Goal: Book appointment/travel/reservation

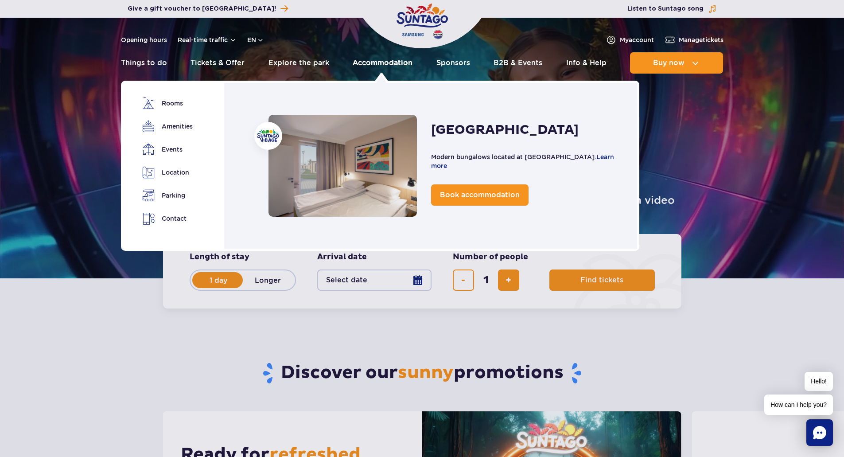
click at [376, 60] on link "Accommodation" at bounding box center [383, 62] width 60 height 21
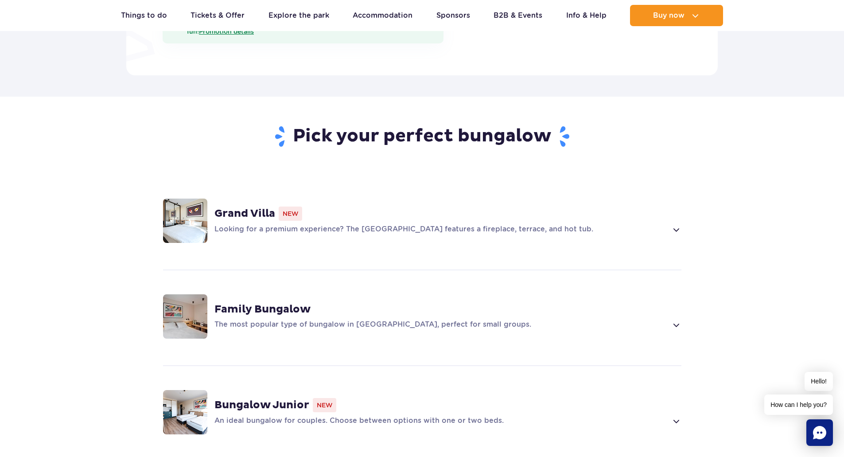
scroll to position [532, 0]
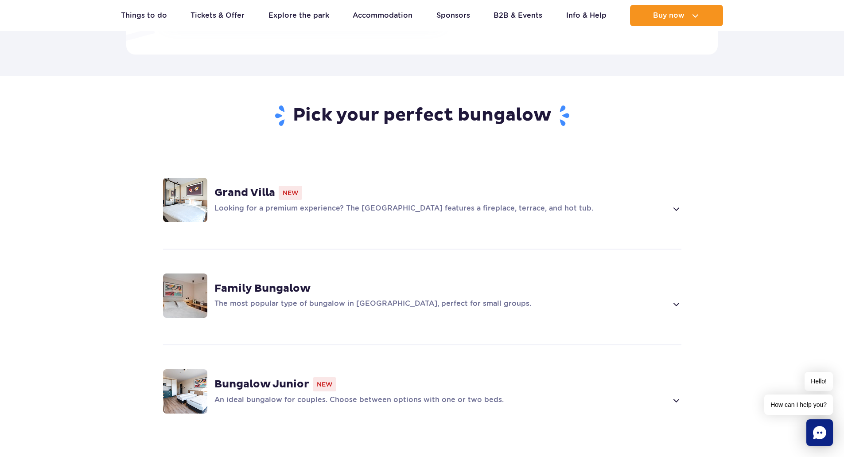
click at [274, 282] on strong "Family Bungalow" at bounding box center [262, 288] width 96 height 13
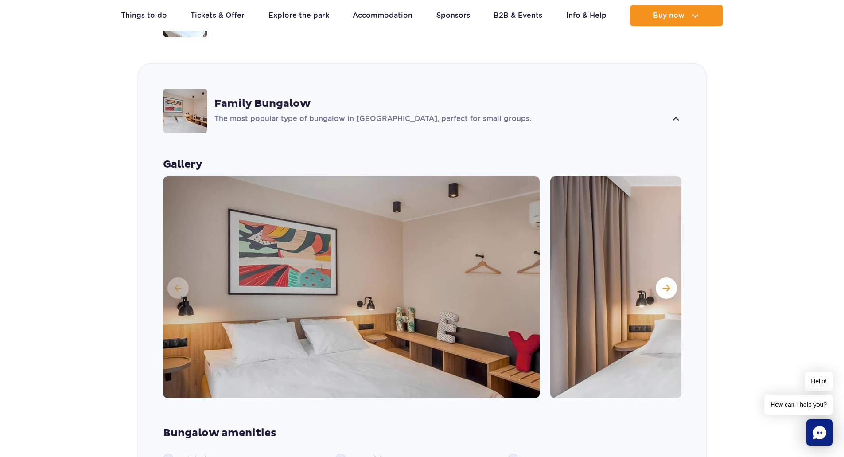
scroll to position [829, 0]
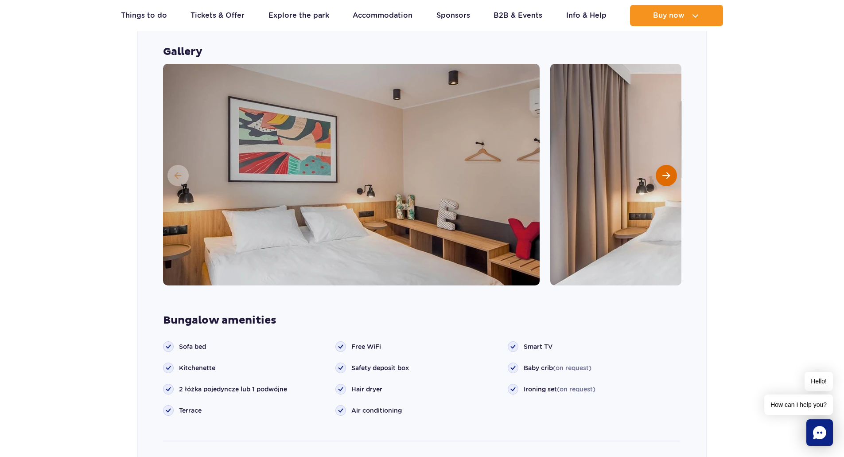
click at [662, 171] on span "Next slide" at bounding box center [666, 175] width 8 height 8
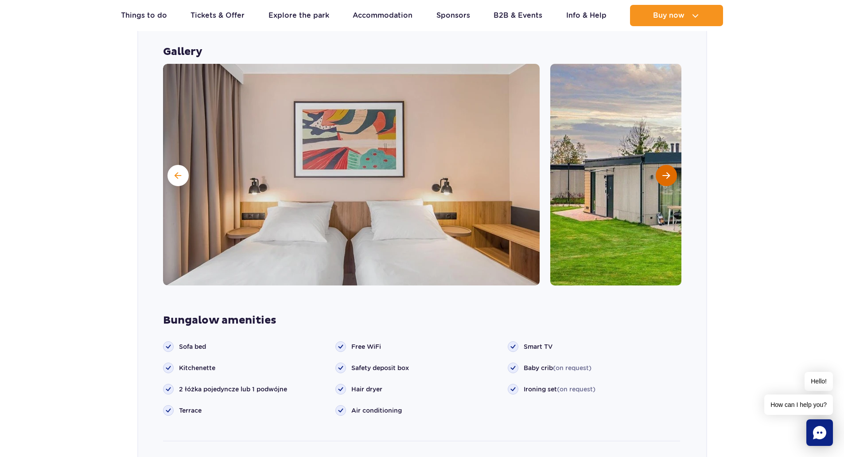
click at [662, 171] on span "Next slide" at bounding box center [666, 175] width 8 height 8
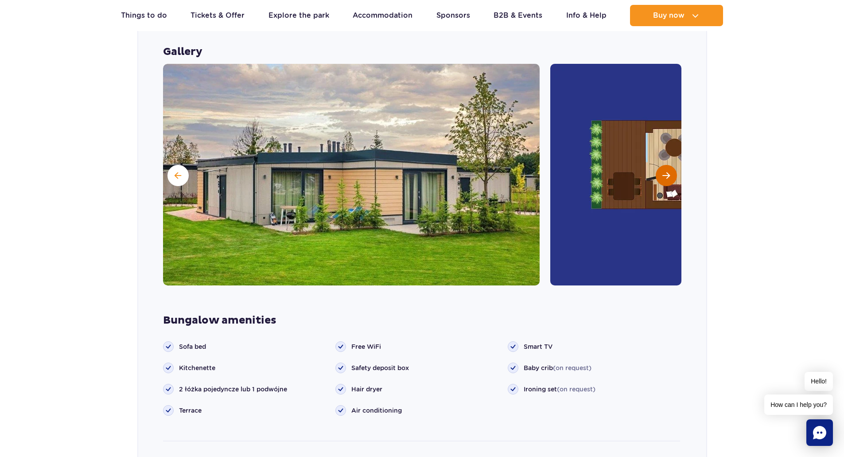
click at [662, 171] on span "Next slide" at bounding box center [666, 175] width 8 height 8
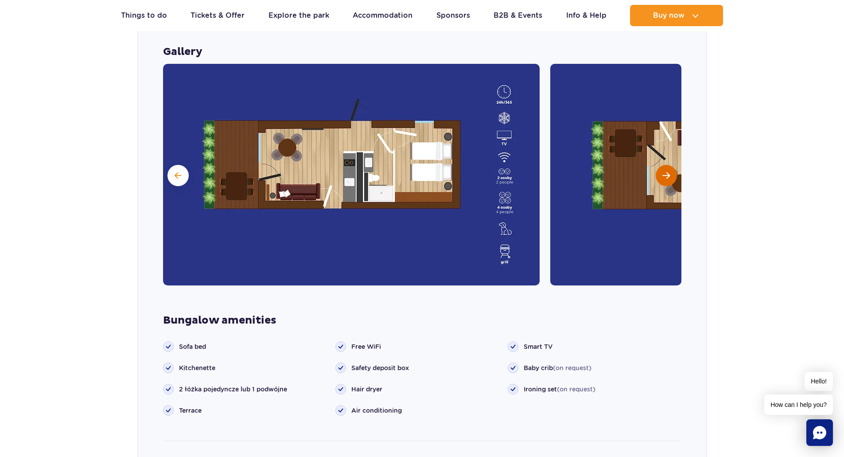
click at [662, 171] on span "Next slide" at bounding box center [666, 175] width 8 height 8
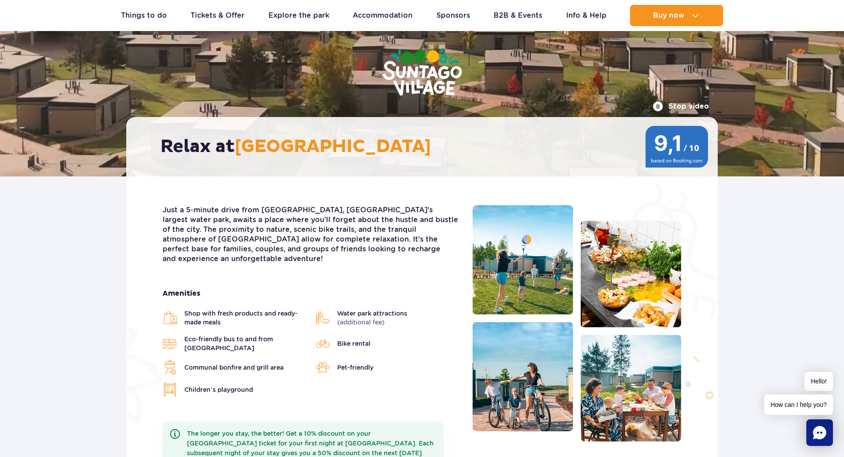
scroll to position [0, 0]
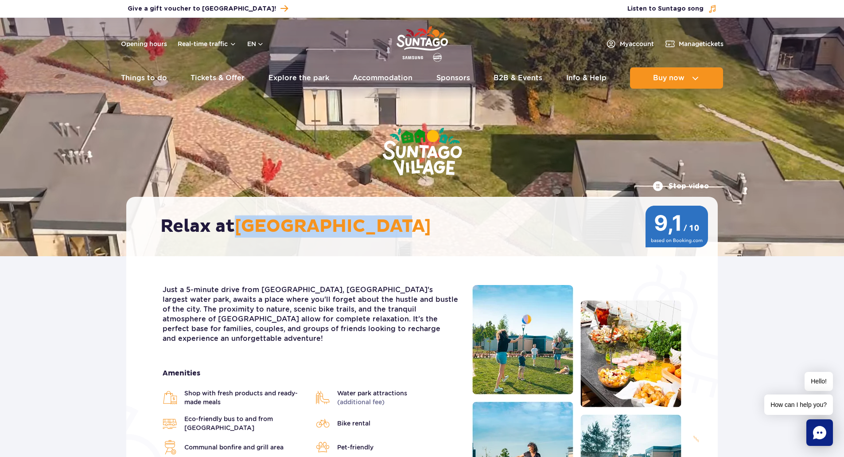
drag, startPoint x: 238, startPoint y: 225, endPoint x: 385, endPoint y: 229, distance: 146.7
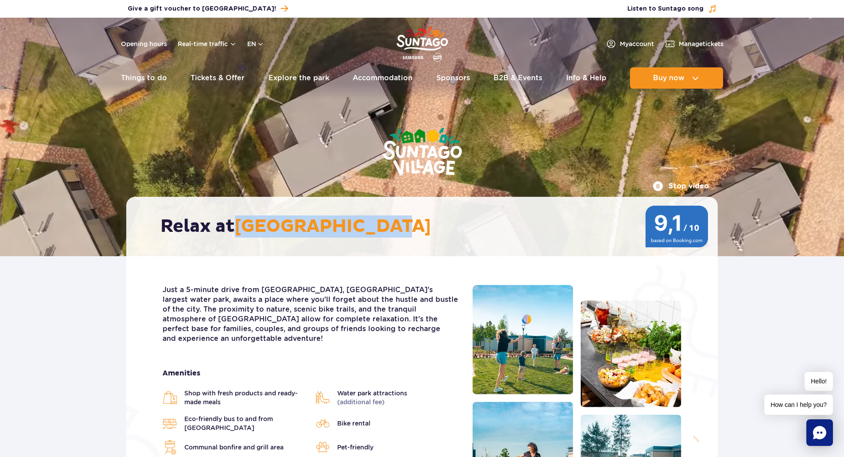
click at [385, 229] on h2 "Relax at [GEOGRAPHIC_DATA]" at bounding box center [426, 226] width 532 height 22
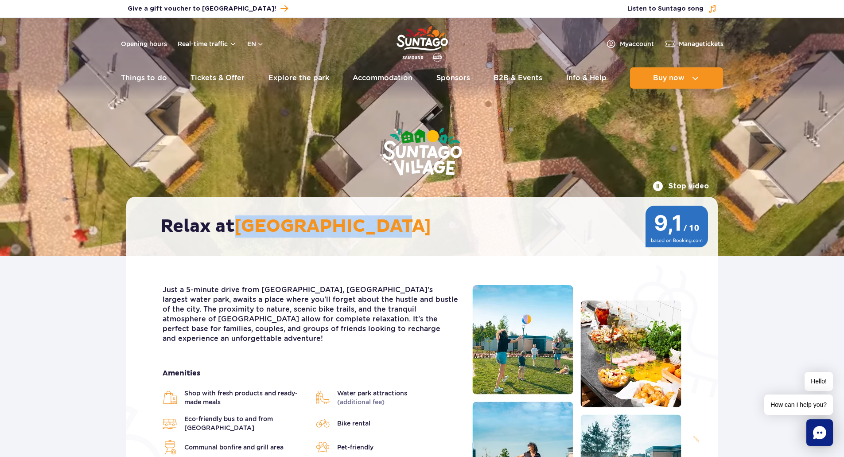
copy span "[GEOGRAPHIC_DATA]"
